Goal: Task Accomplishment & Management: Use online tool/utility

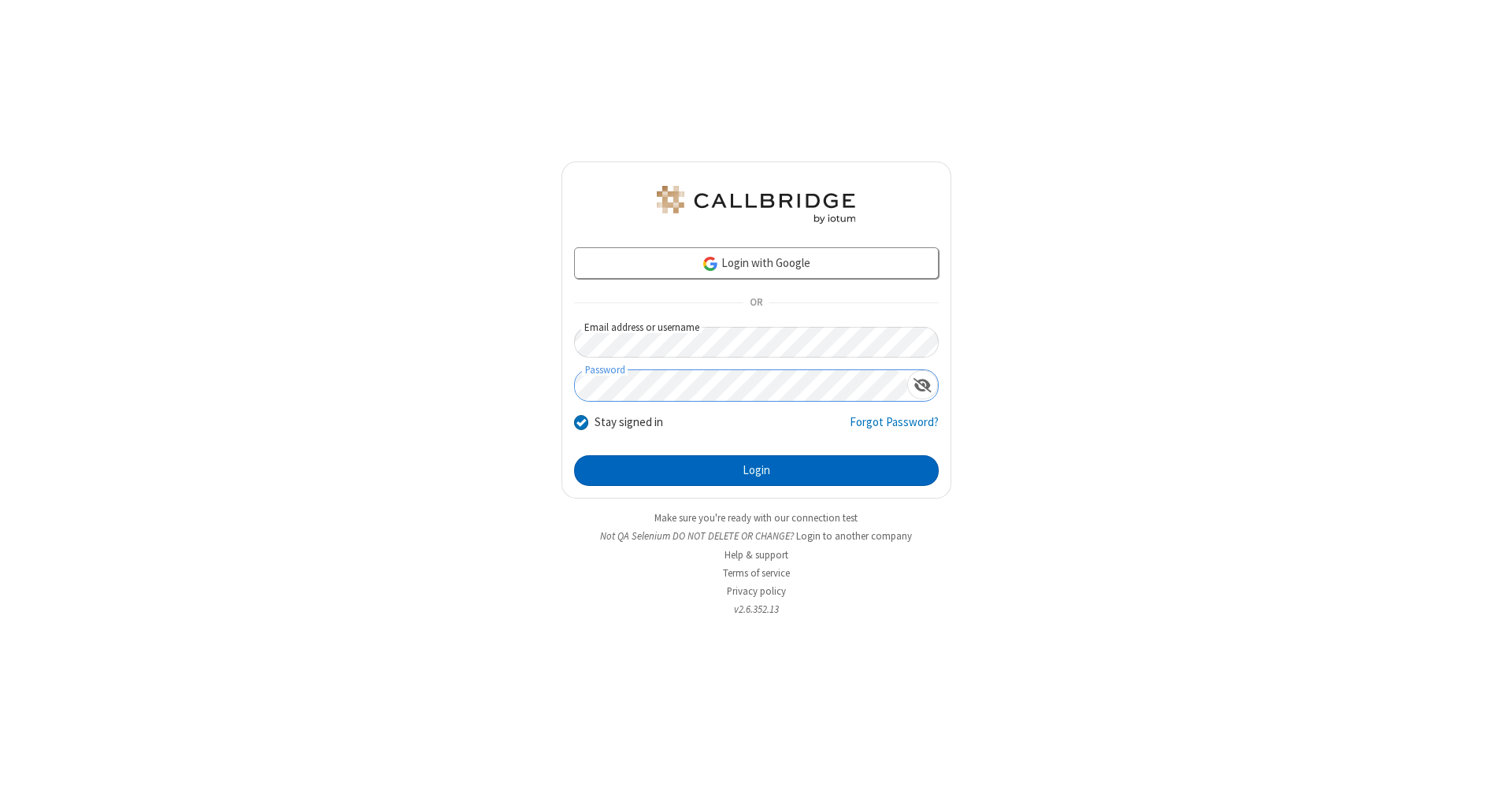
click at [756, 471] on button "Login" at bounding box center [756, 471] width 365 height 32
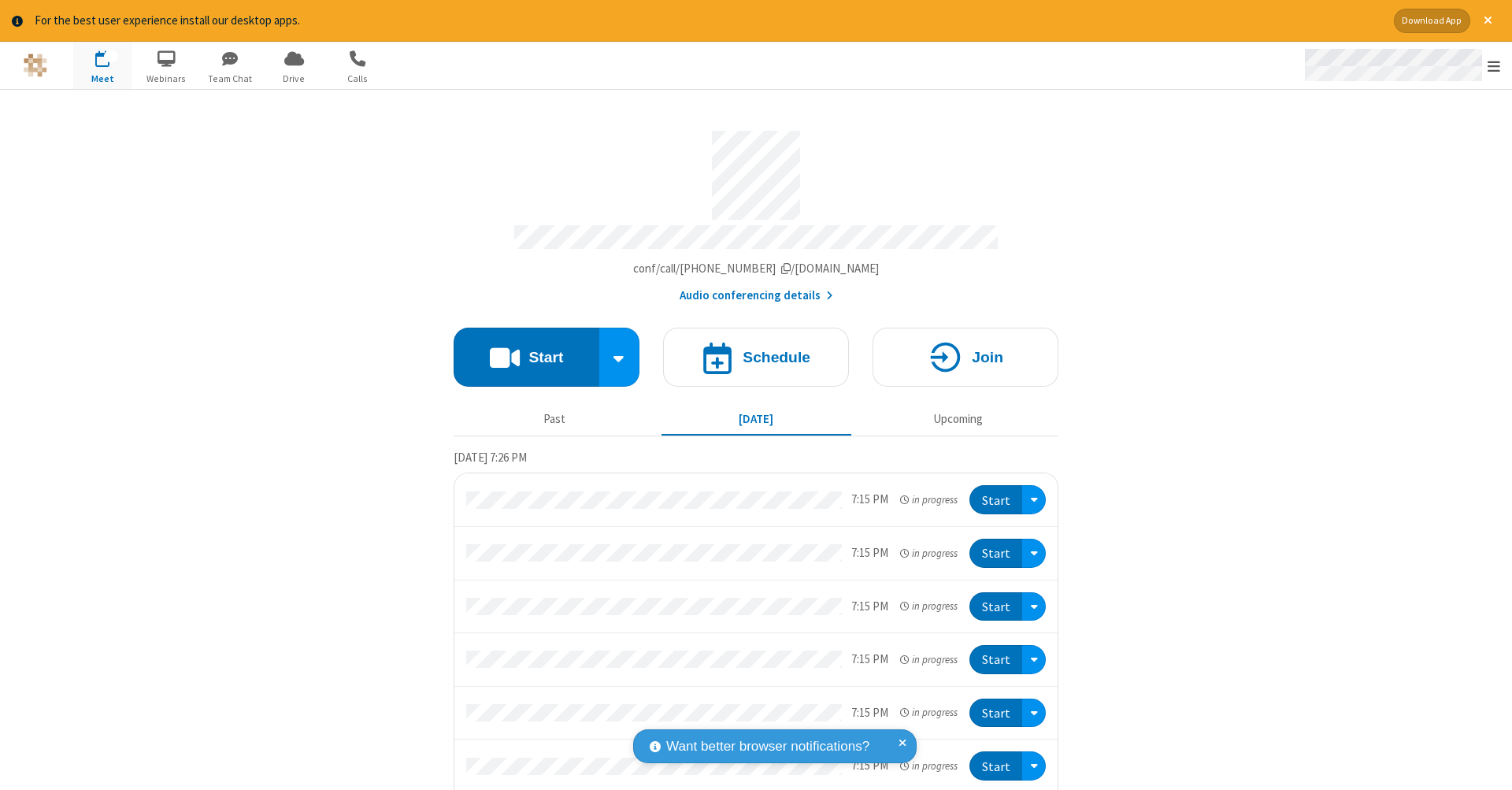
click at [1494, 67] on span "Open menu" at bounding box center [1494, 66] width 13 height 15
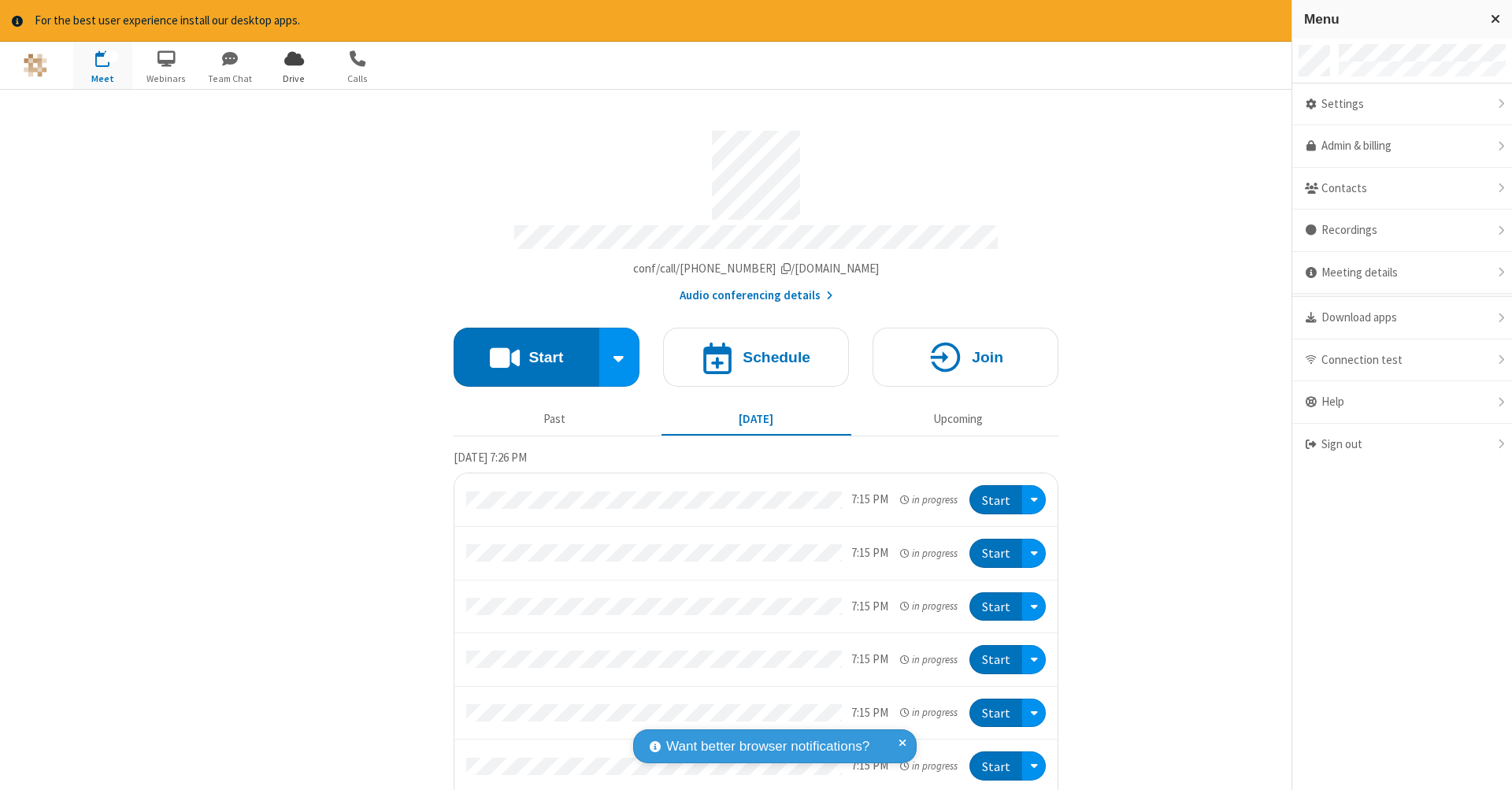
click at [293, 78] on span "Drive" at bounding box center [293, 78] width 59 height 14
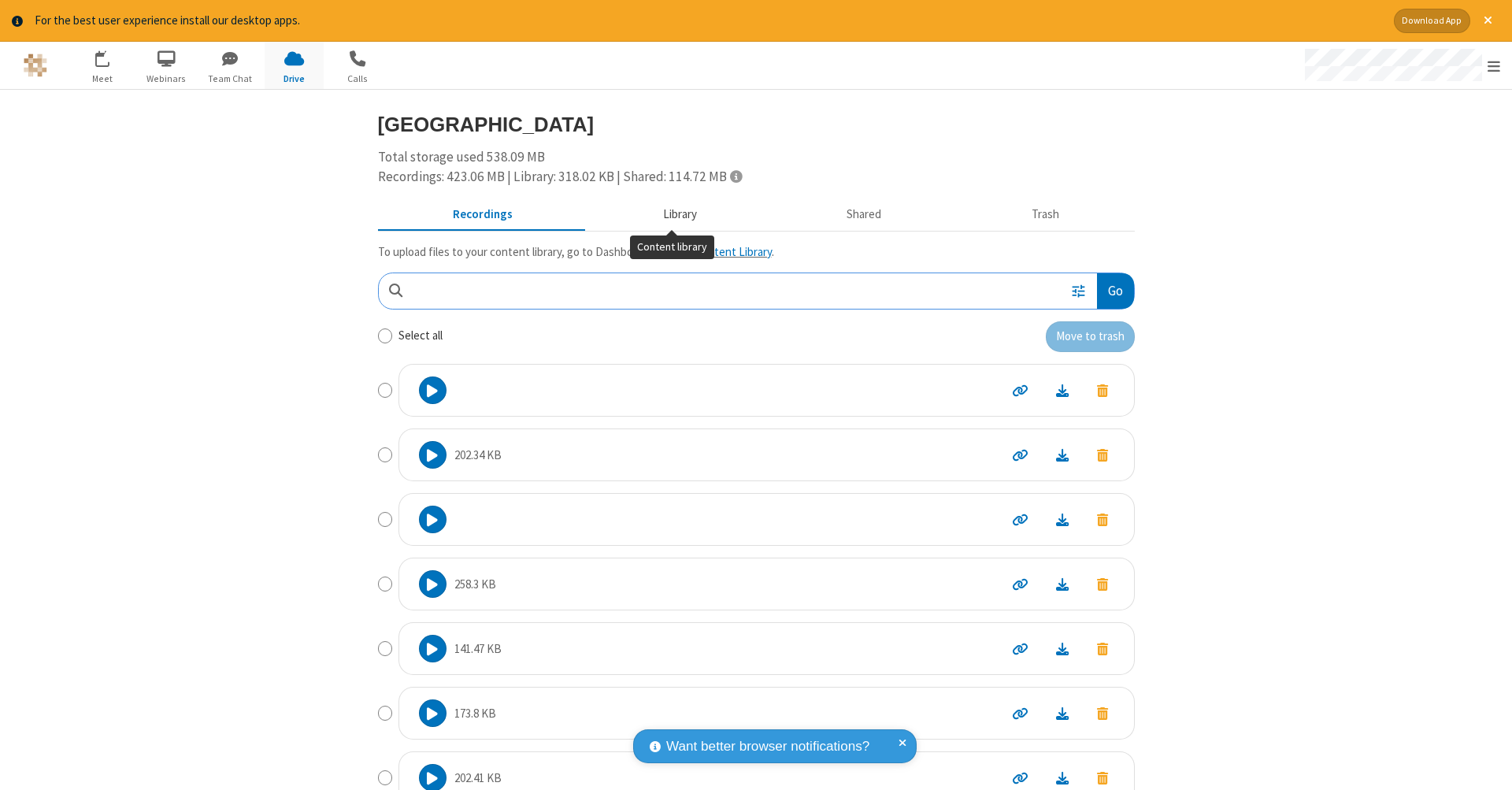
click at [672, 212] on button "Library" at bounding box center [679, 213] width 184 height 30
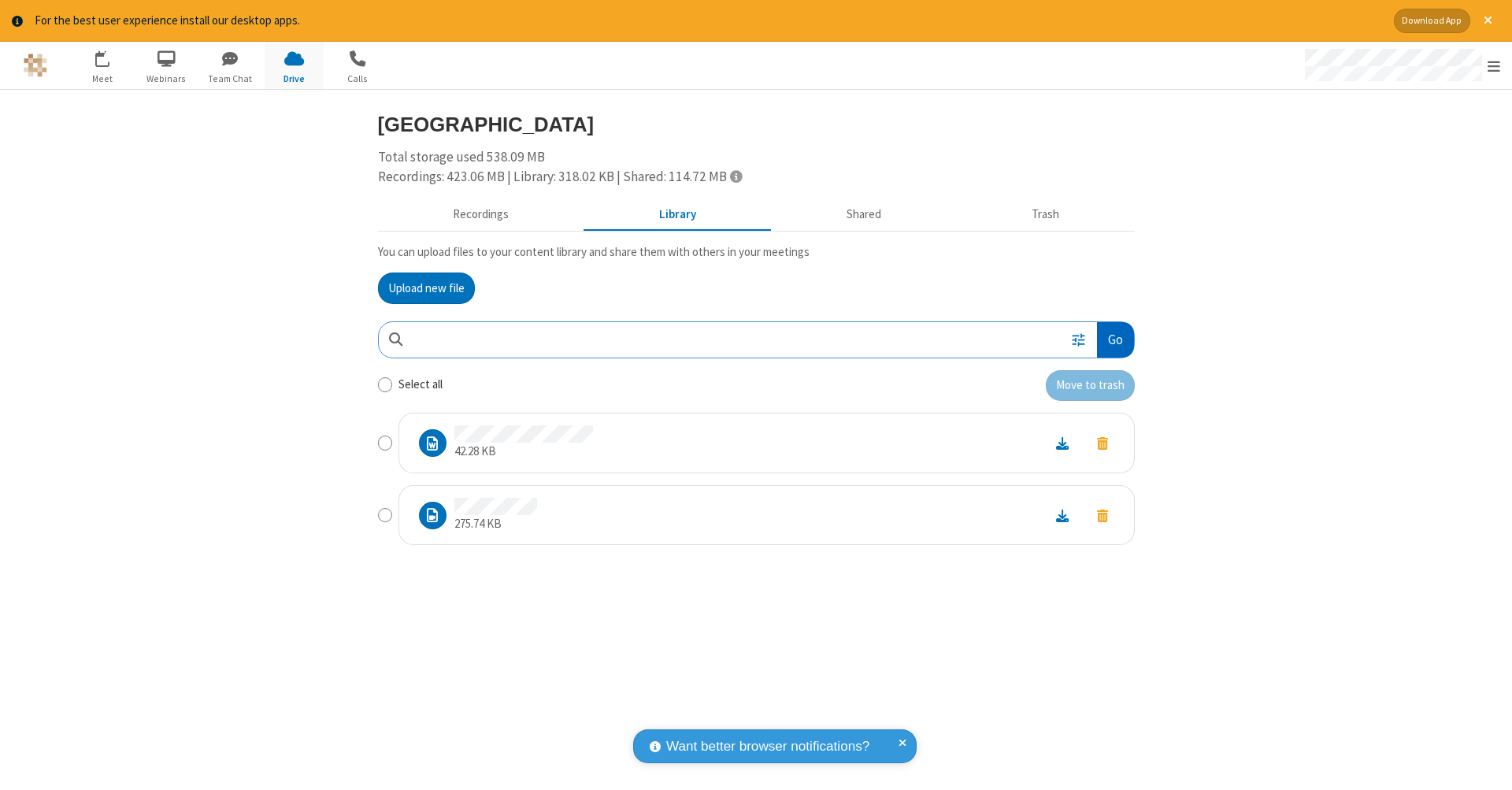
click at [1114, 336] on button "Go" at bounding box center [1115, 340] width 37 height 36
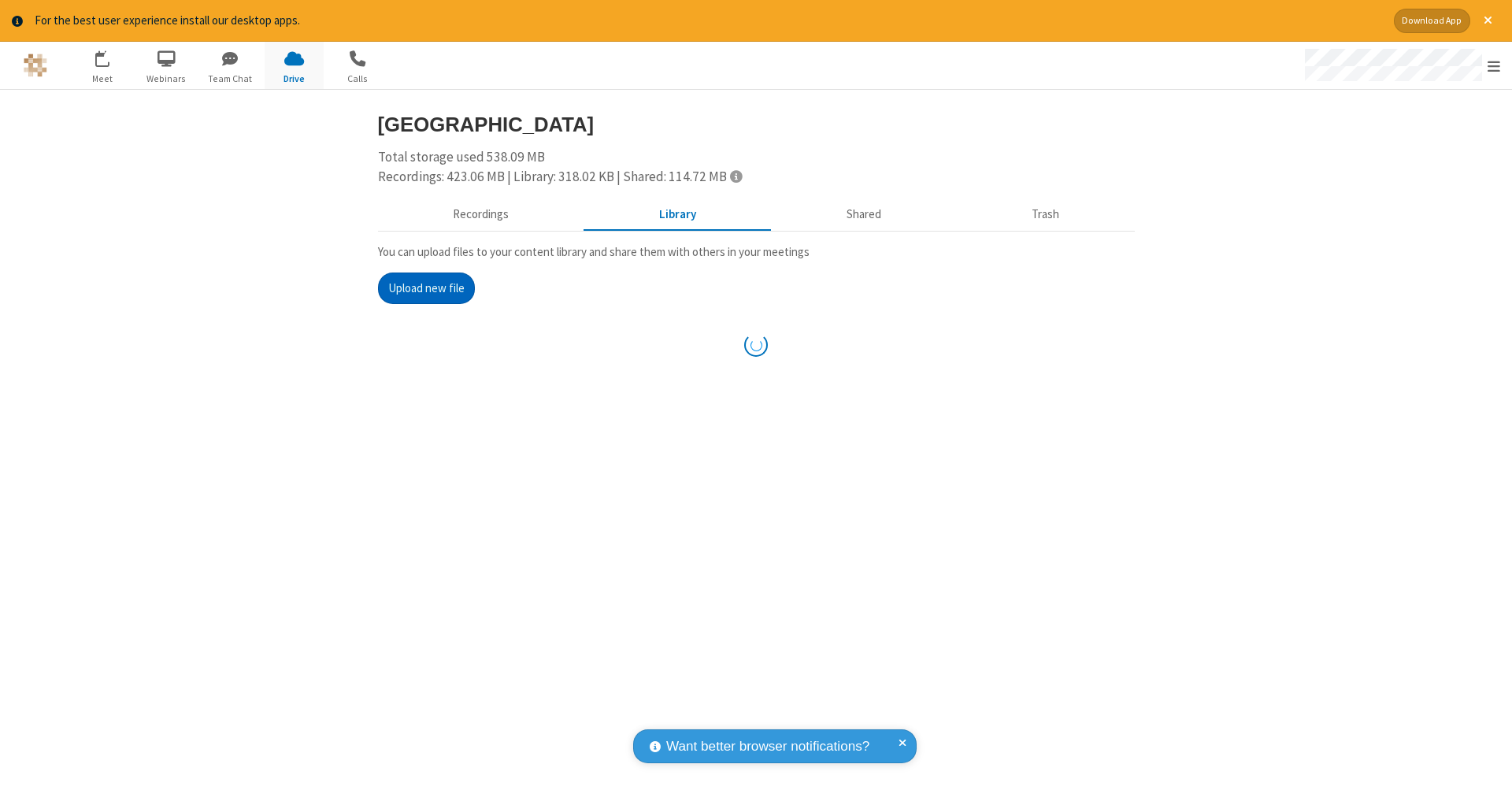
click at [426, 286] on button "Upload new file" at bounding box center [426, 287] width 96 height 32
